Goal: Information Seeking & Learning: Find specific page/section

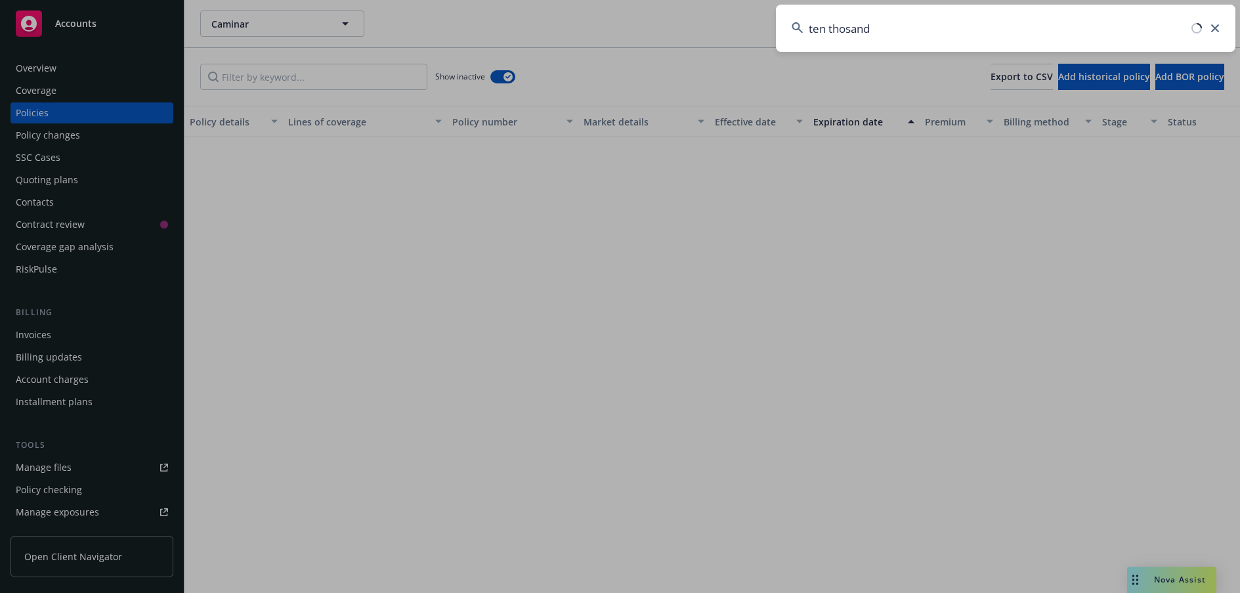
scroll to position [1959, 0]
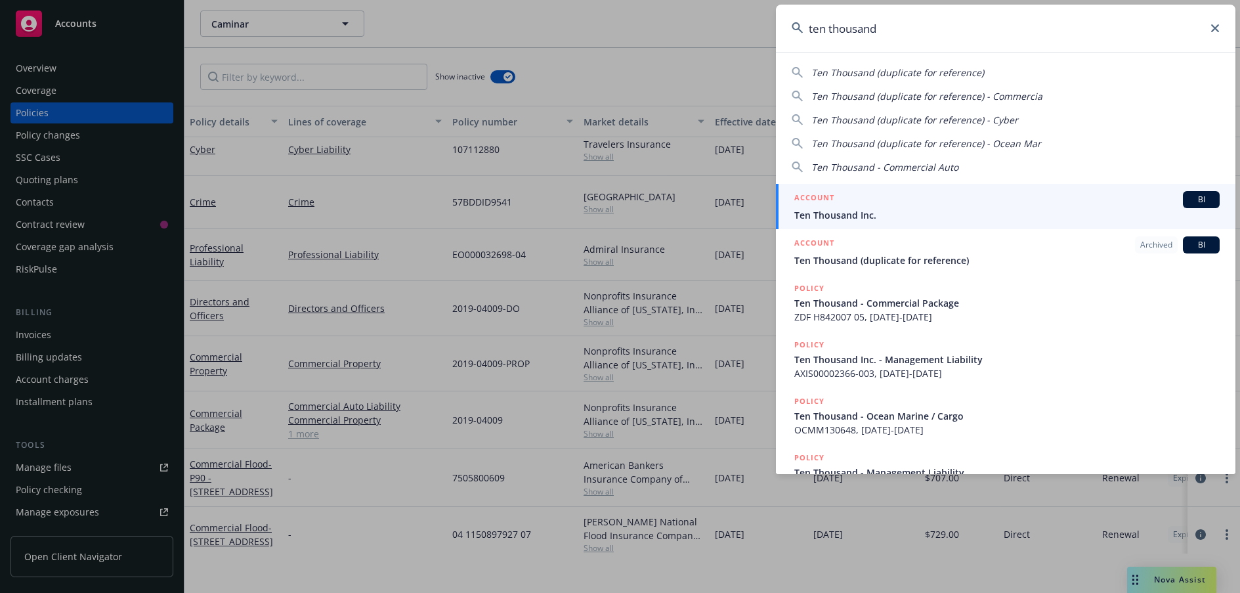
type input "ten thousand"
click at [881, 221] on span "Ten Thousand Inc." at bounding box center [1006, 215] width 425 height 14
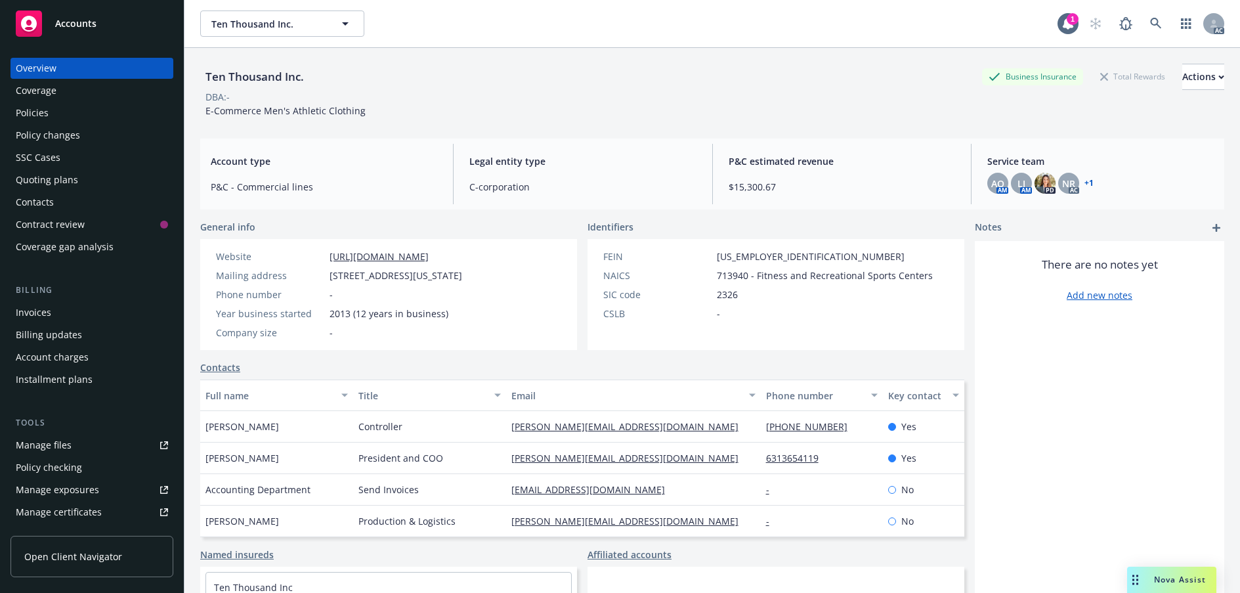
click at [49, 123] on div "Policies" at bounding box center [32, 112] width 33 height 21
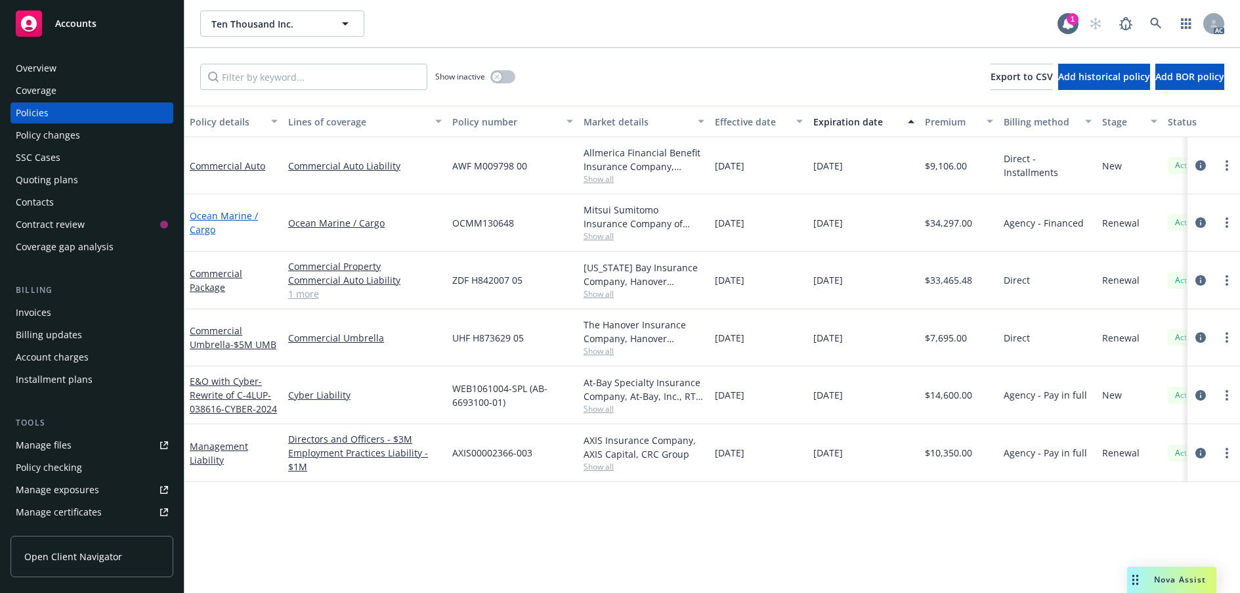
click at [220, 236] on link "Ocean Marine / Cargo" at bounding box center [224, 222] width 68 height 26
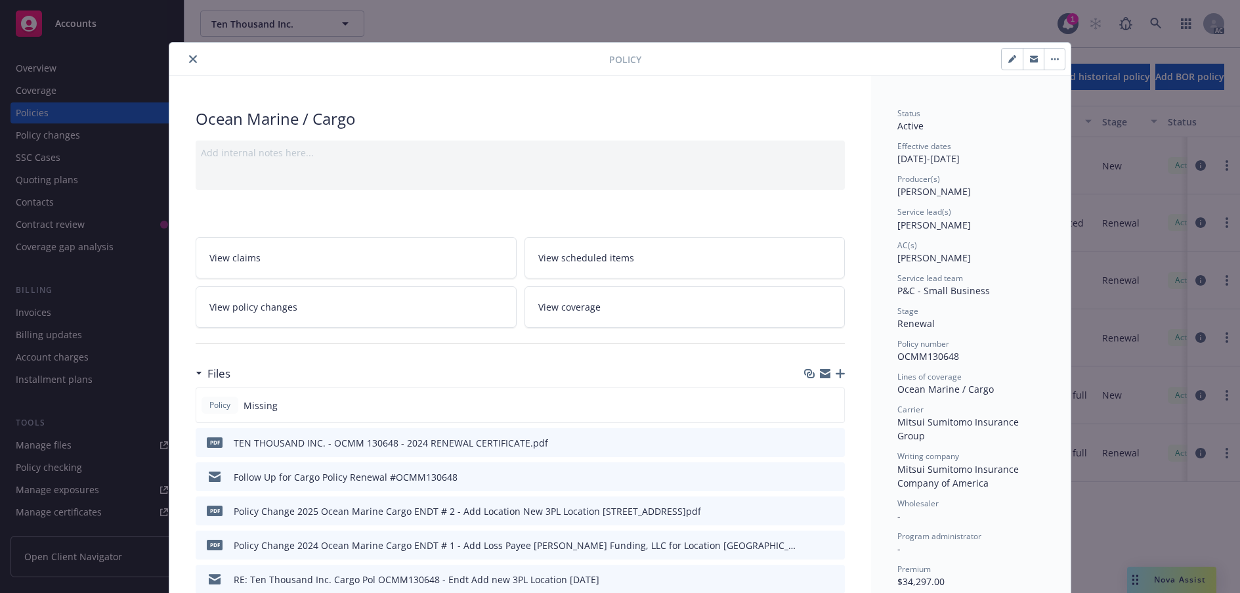
click at [197, 63] on icon "close" at bounding box center [193, 59] width 8 height 8
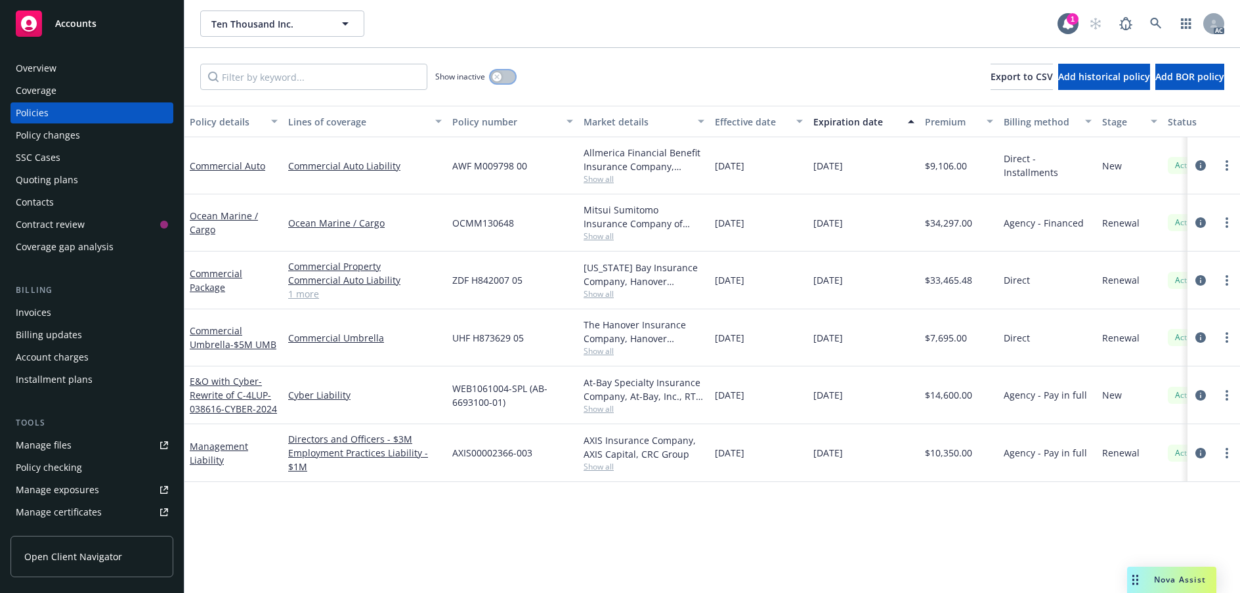
click at [508, 83] on button "button" at bounding box center [502, 76] width 25 height 13
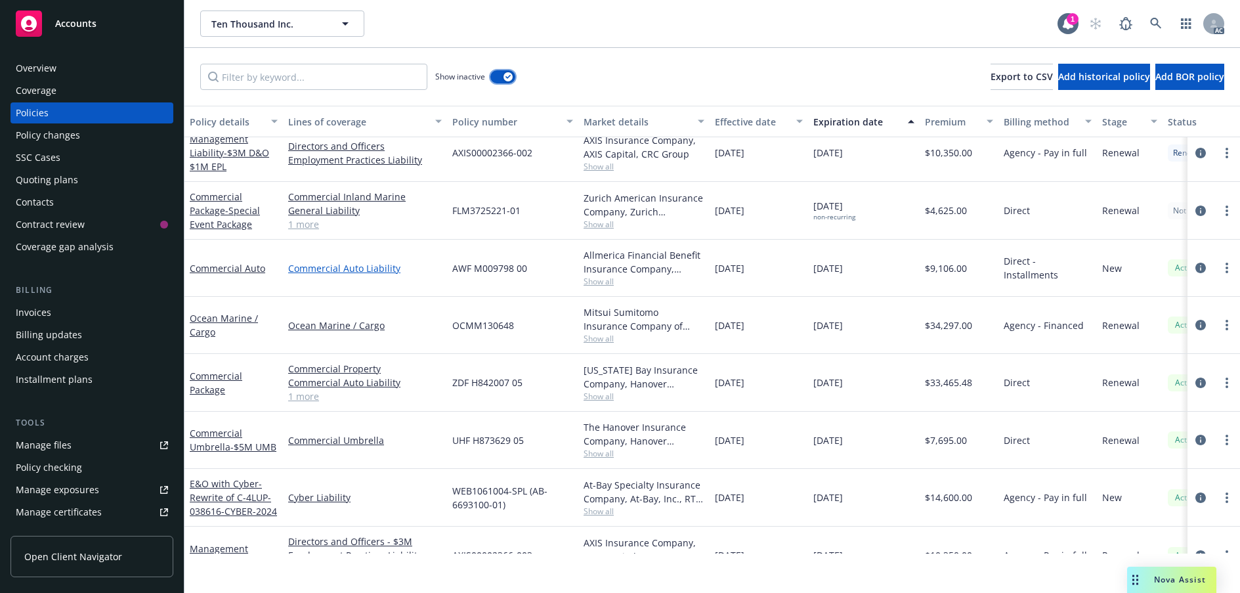
scroll to position [656, 0]
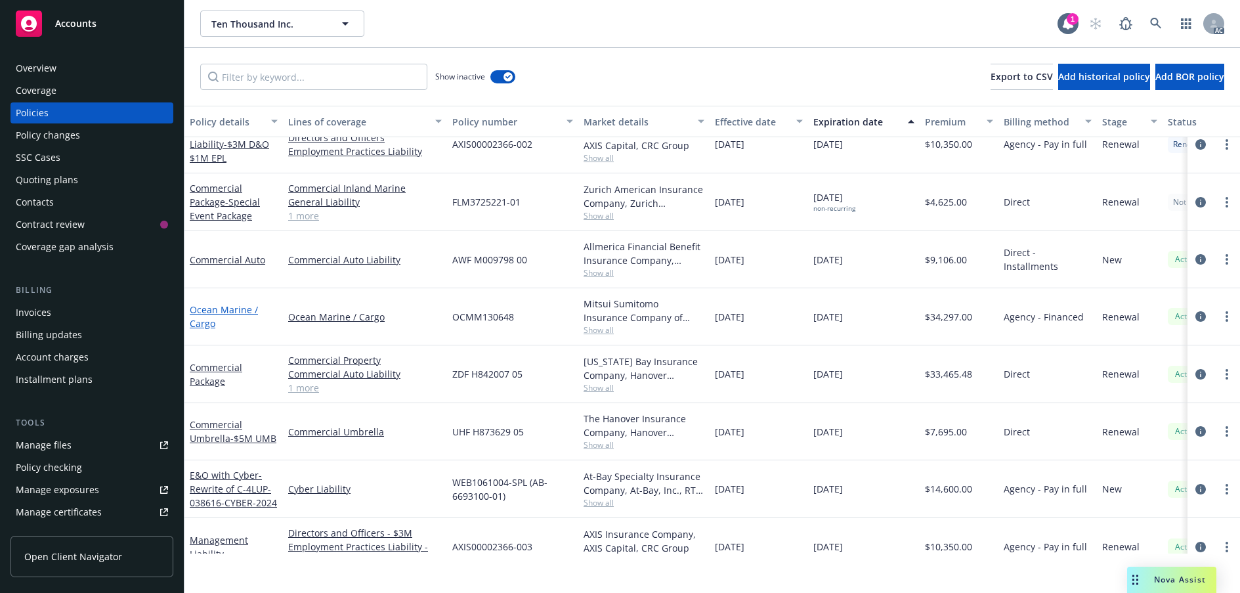
click at [203, 329] on link "Ocean Marine / Cargo" at bounding box center [224, 316] width 68 height 26
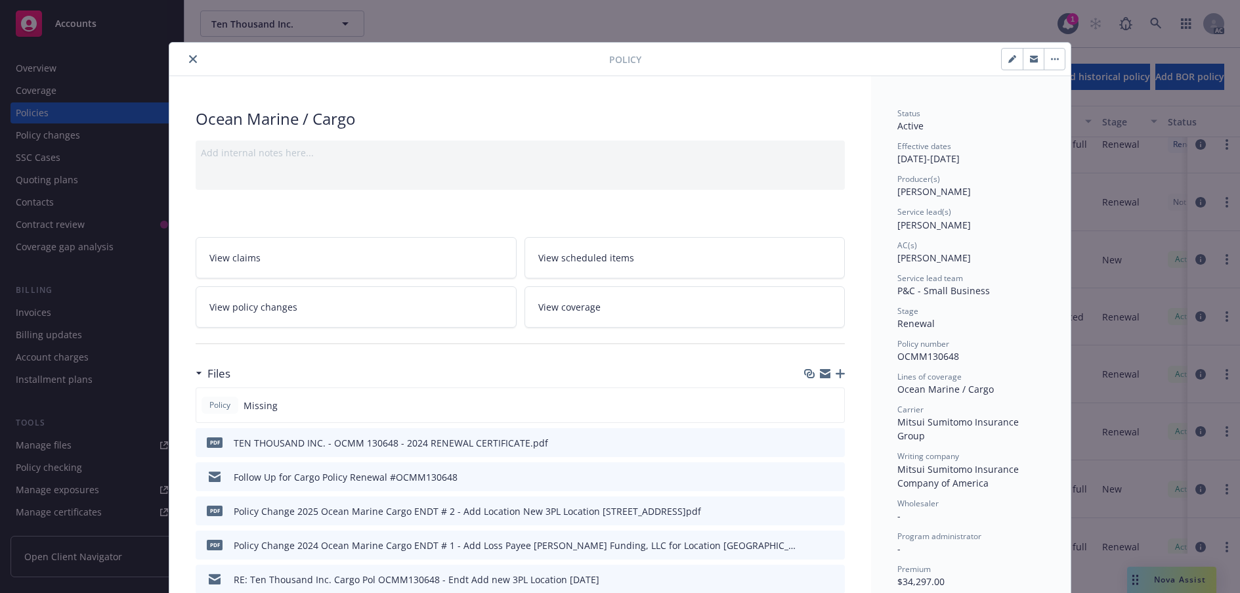
scroll to position [39, 0]
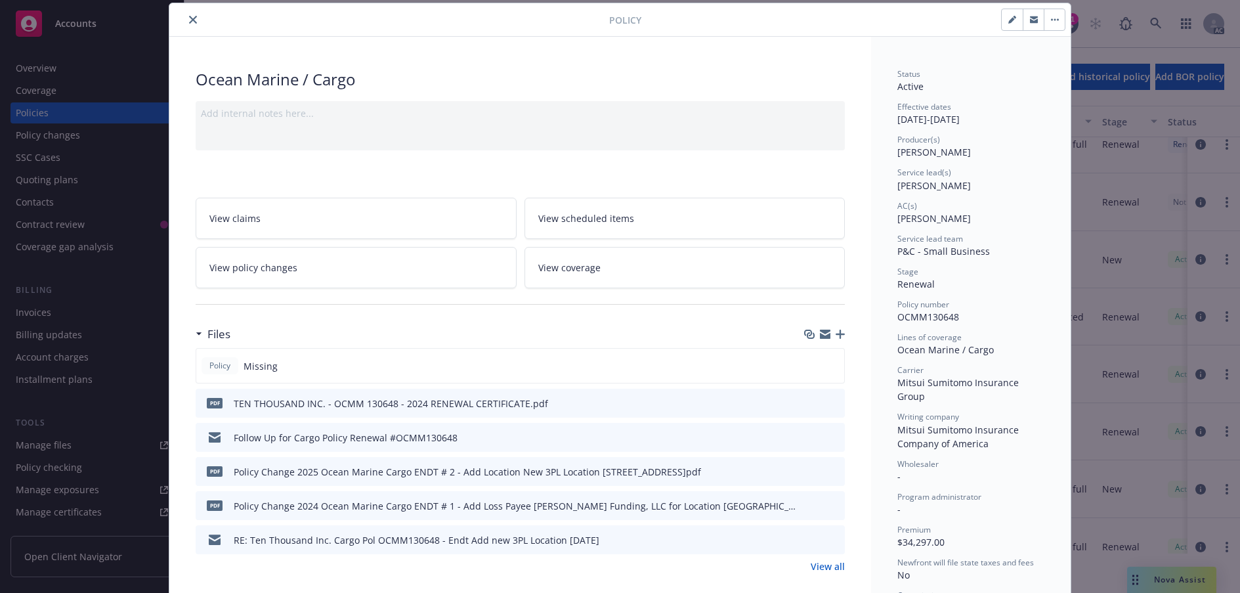
click at [826, 407] on icon "preview file" at bounding box center [832, 402] width 12 height 9
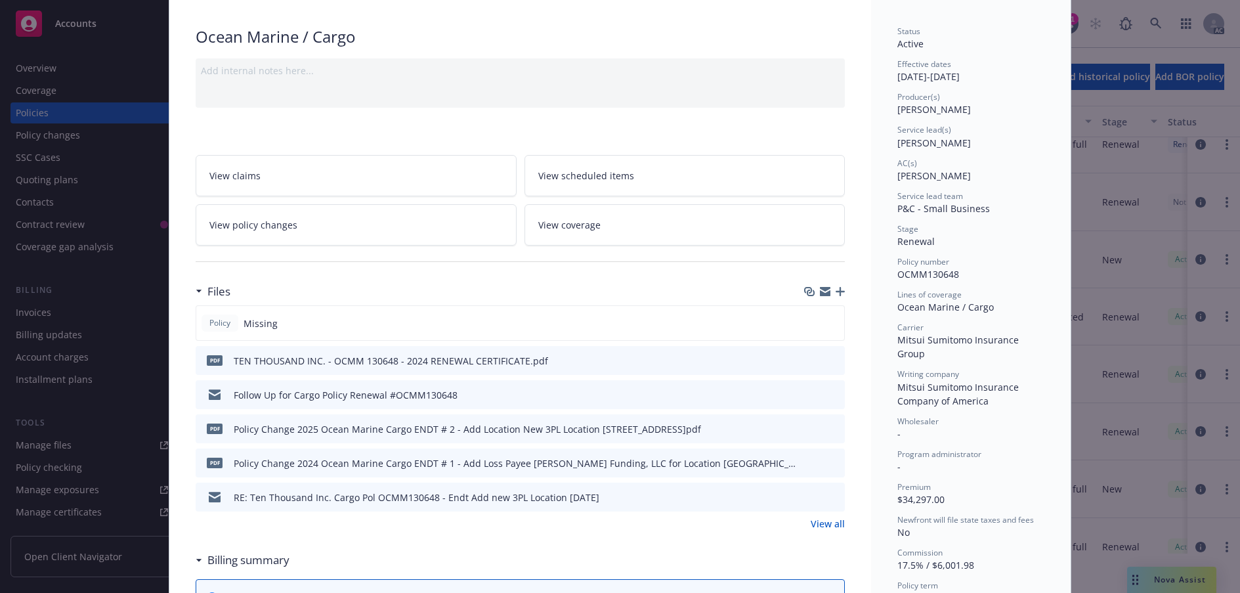
scroll to position [105, 0]
